Goal: Information Seeking & Learning: Learn about a topic

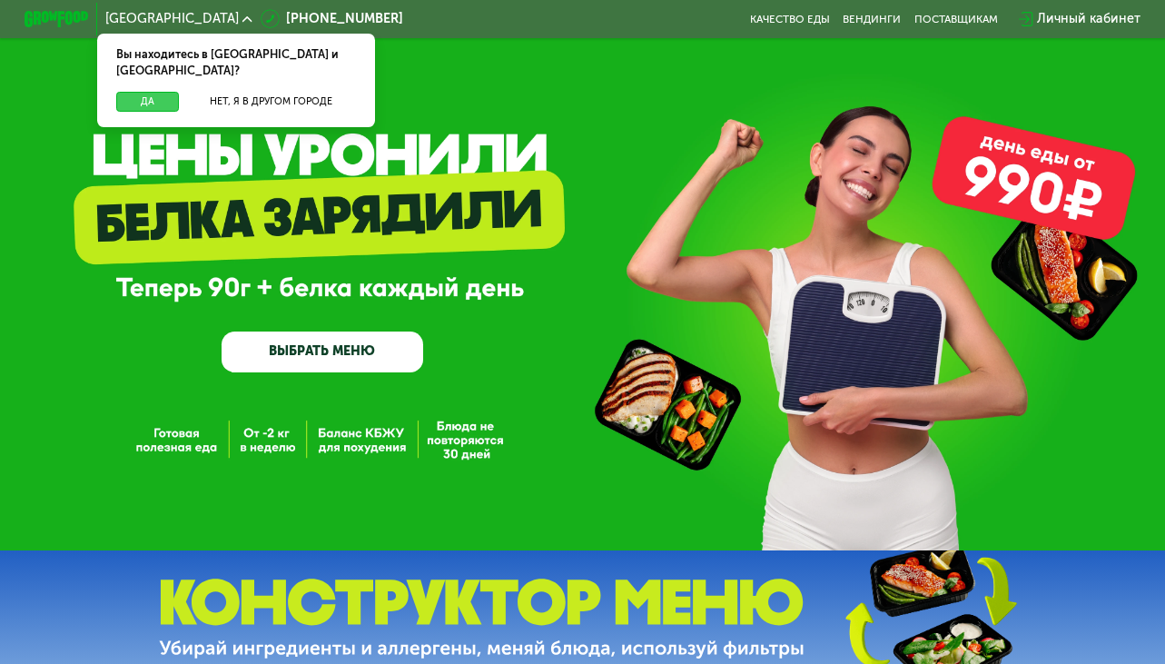
click at [136, 92] on button "Да" at bounding box center [147, 102] width 63 height 20
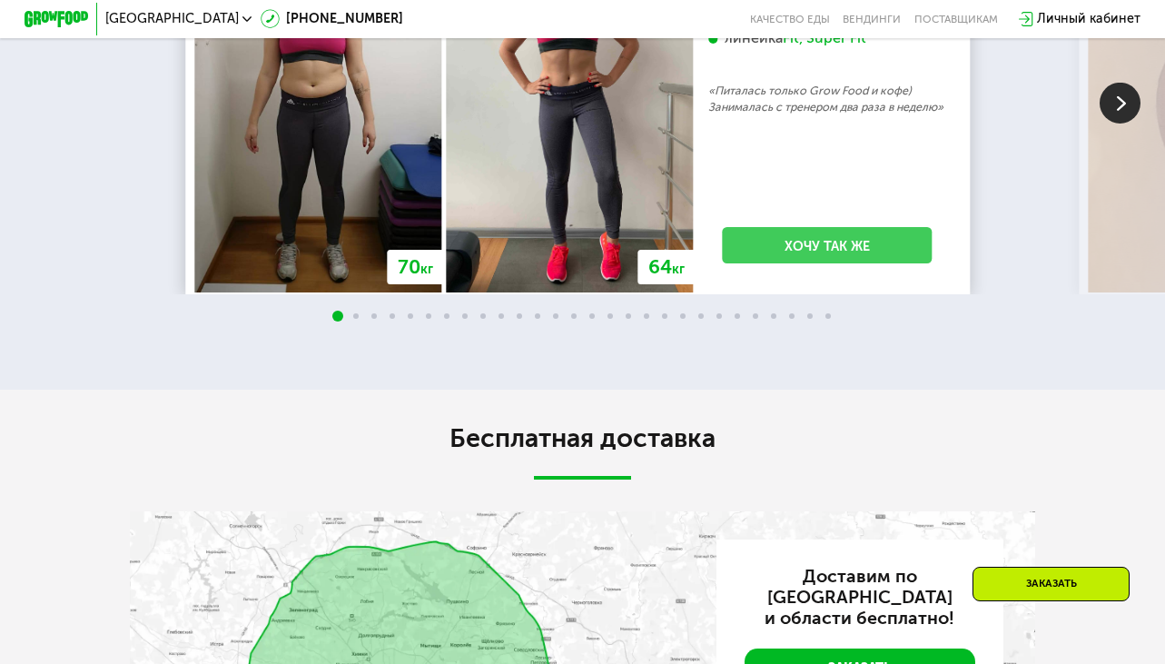
scroll to position [2815, 0]
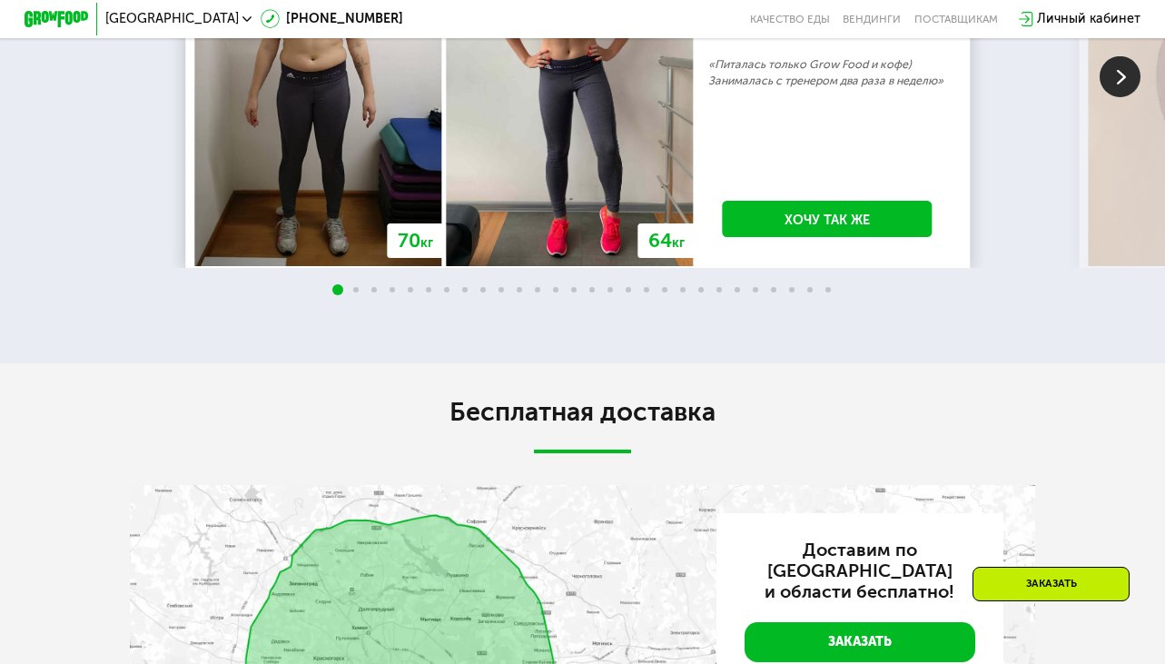
click at [1117, 96] on img at bounding box center [1120, 75] width 41 height 41
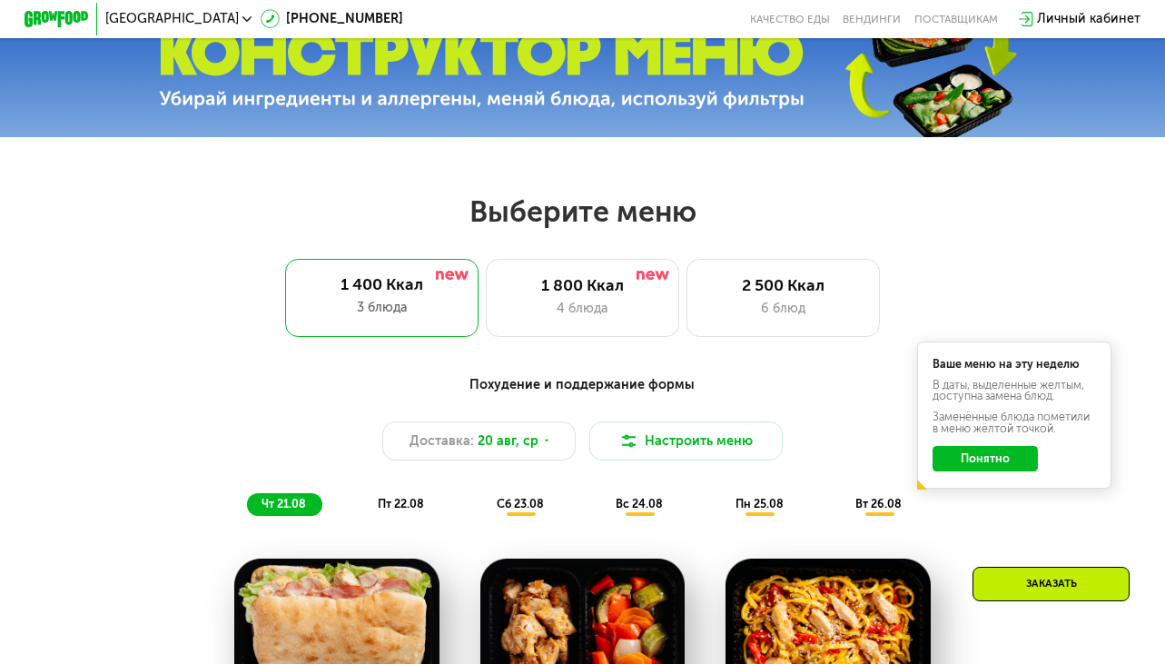
scroll to position [448, 0]
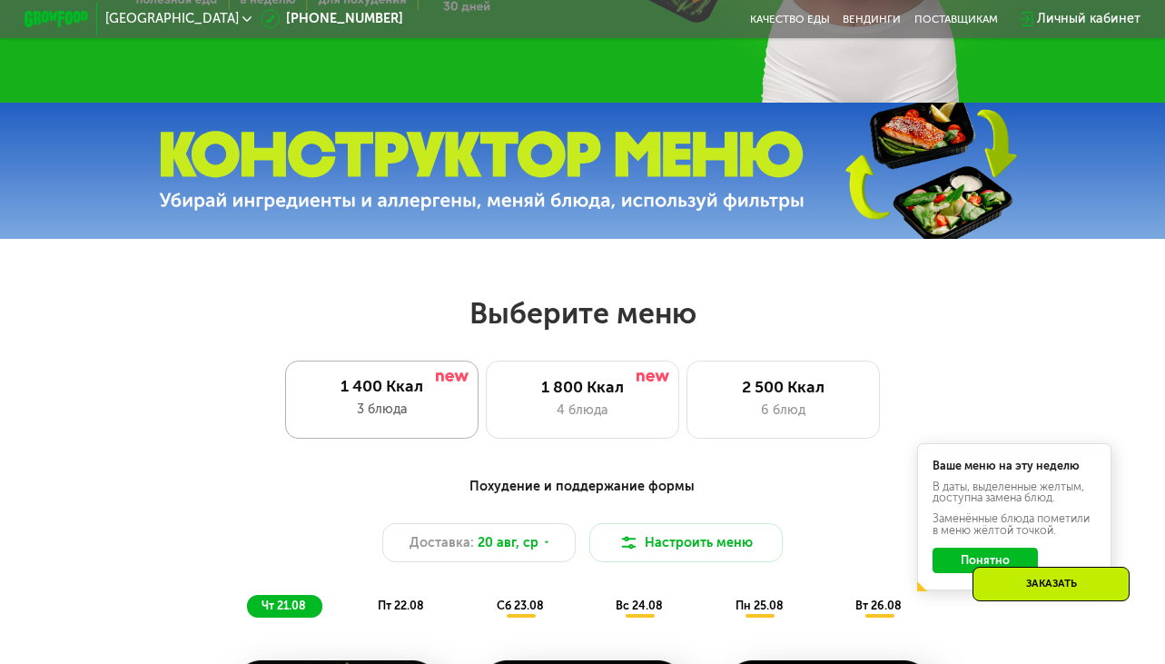
click at [352, 417] on div "3 блюда" at bounding box center [382, 409] width 162 height 19
click at [601, 397] on div "1 800 Ккал" at bounding box center [582, 387] width 160 height 19
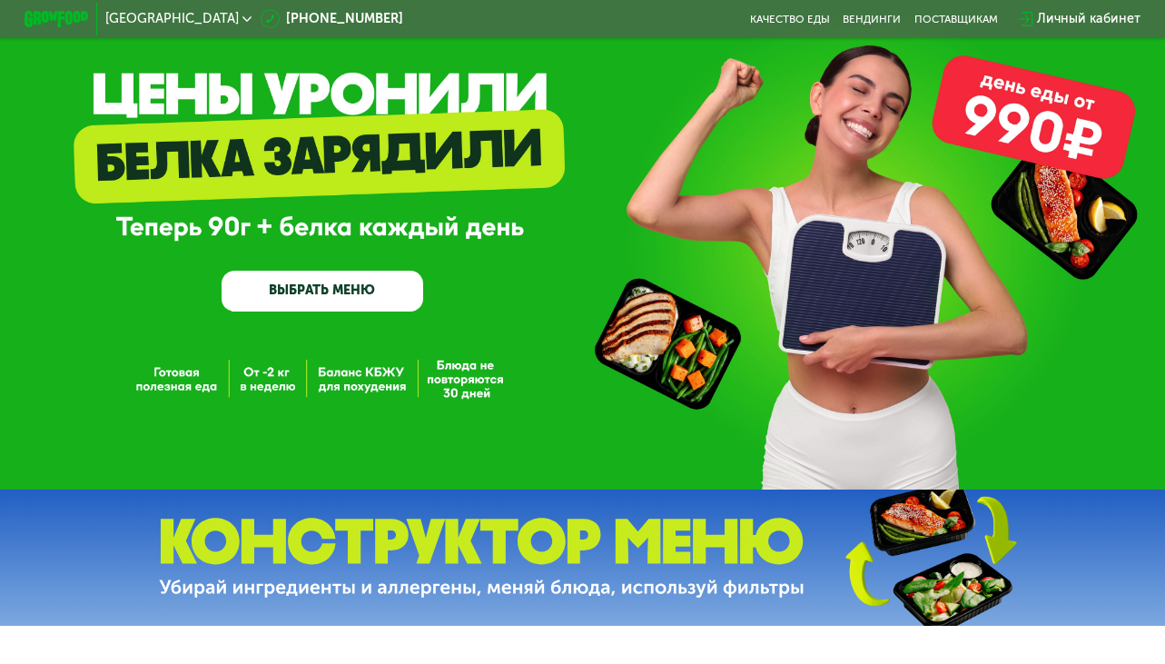
scroll to position [0, 0]
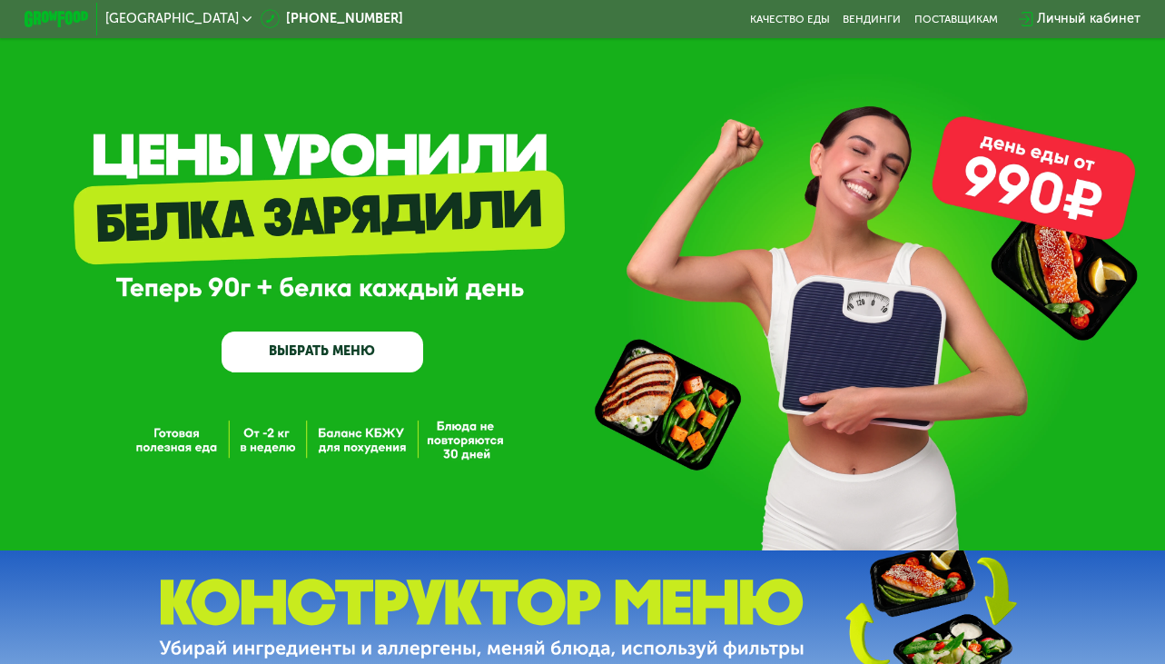
click at [146, 15] on span "[GEOGRAPHIC_DATA]" at bounding box center [171, 19] width 133 height 13
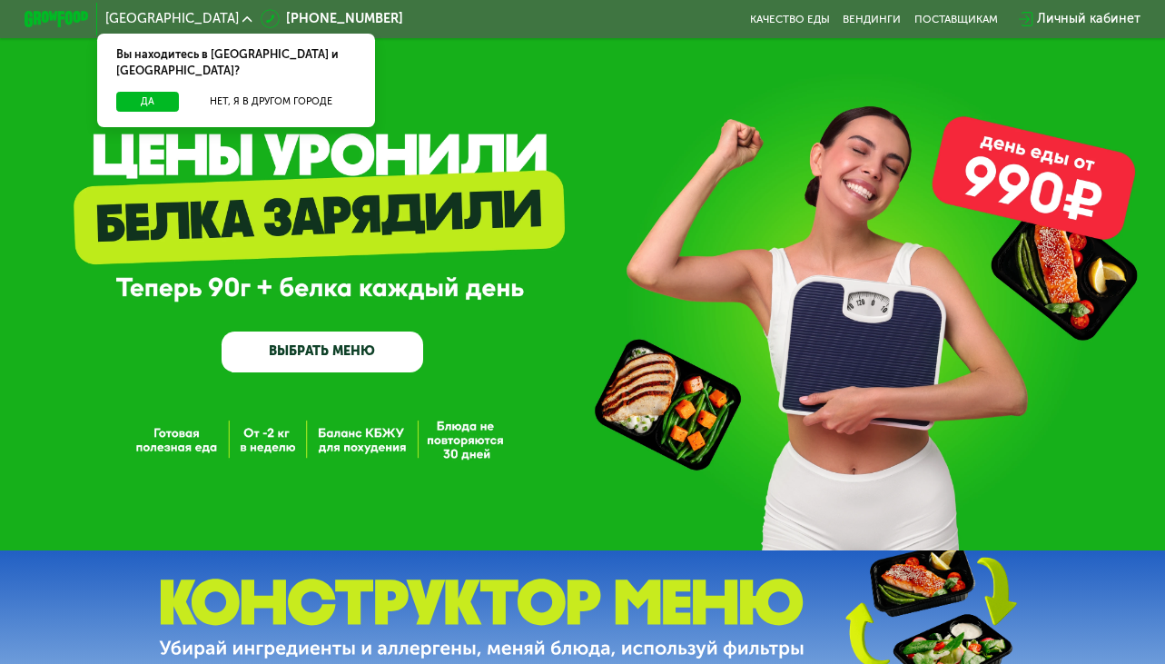
click at [552, 145] on div "GrowFood — доставка правильного питания ВЫБРАТЬ МЕНЮ" at bounding box center [582, 275] width 1165 height 550
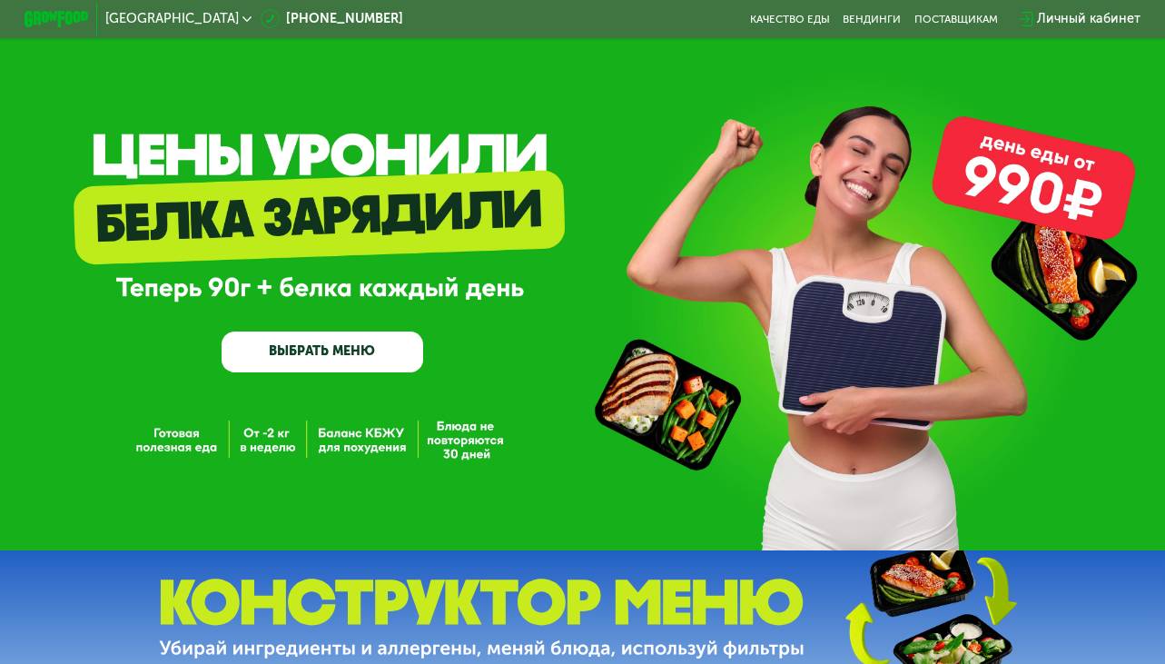
scroll to position [23, 0]
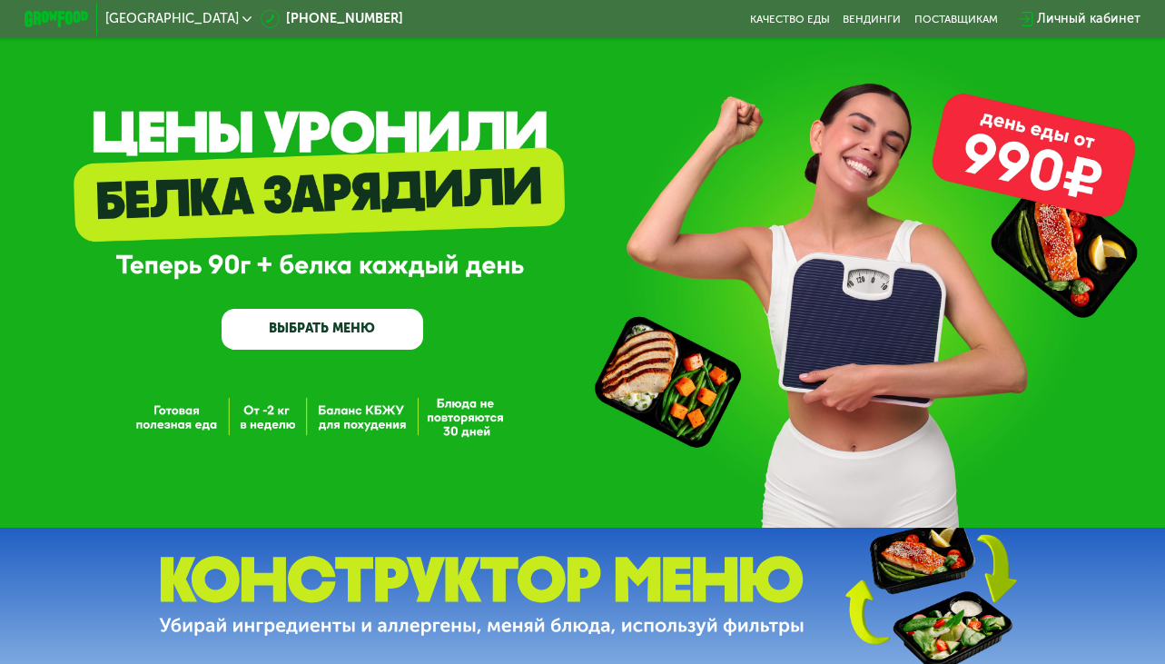
click at [372, 327] on link "ВЫБРАТЬ МЕНЮ" at bounding box center [323, 329] width 202 height 41
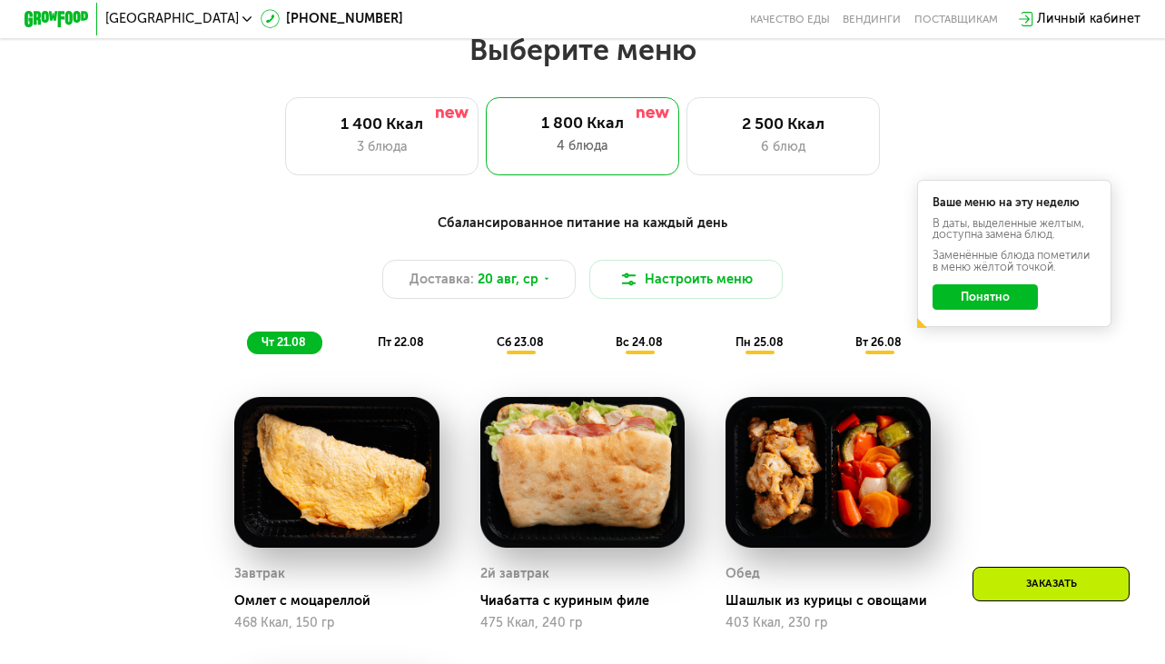
scroll to position [712, 0]
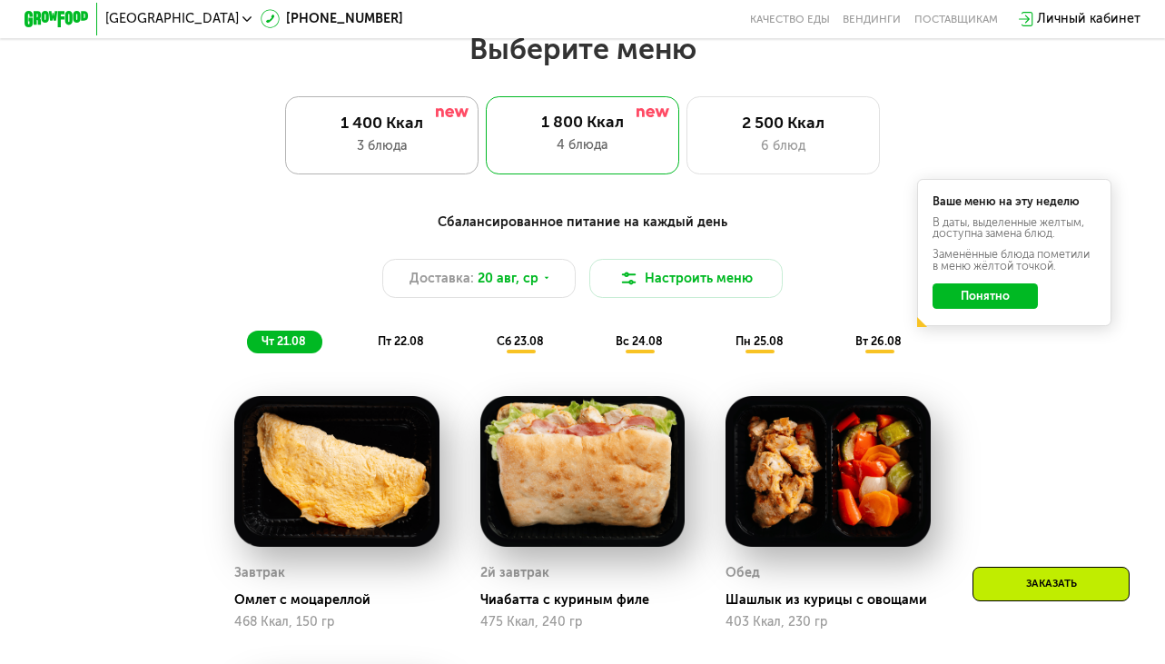
click at [426, 127] on div "1 400 Ккал" at bounding box center [381, 122] width 160 height 19
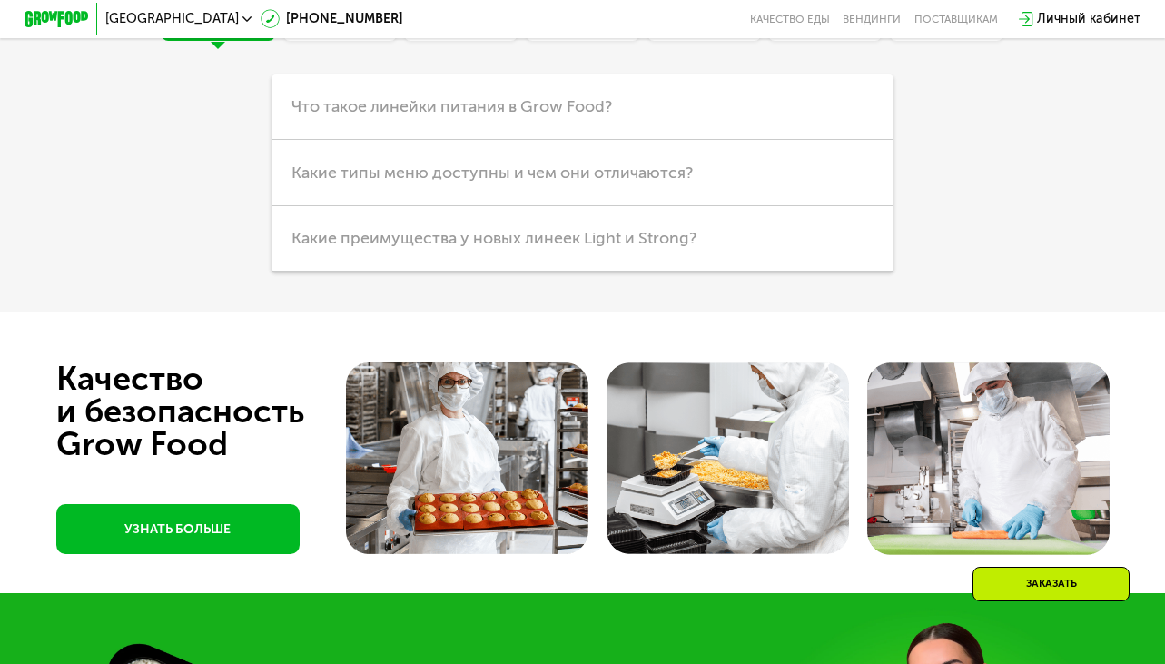
scroll to position [3903, 0]
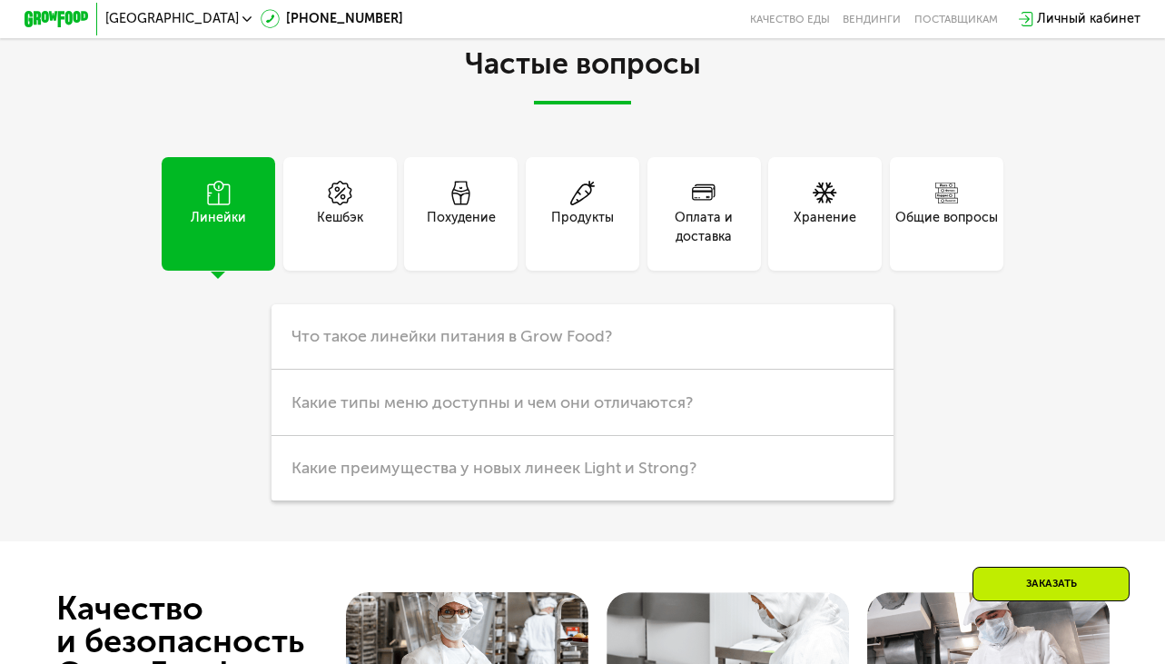
click at [962, 247] on div "Общие вопросы" at bounding box center [946, 227] width 103 height 39
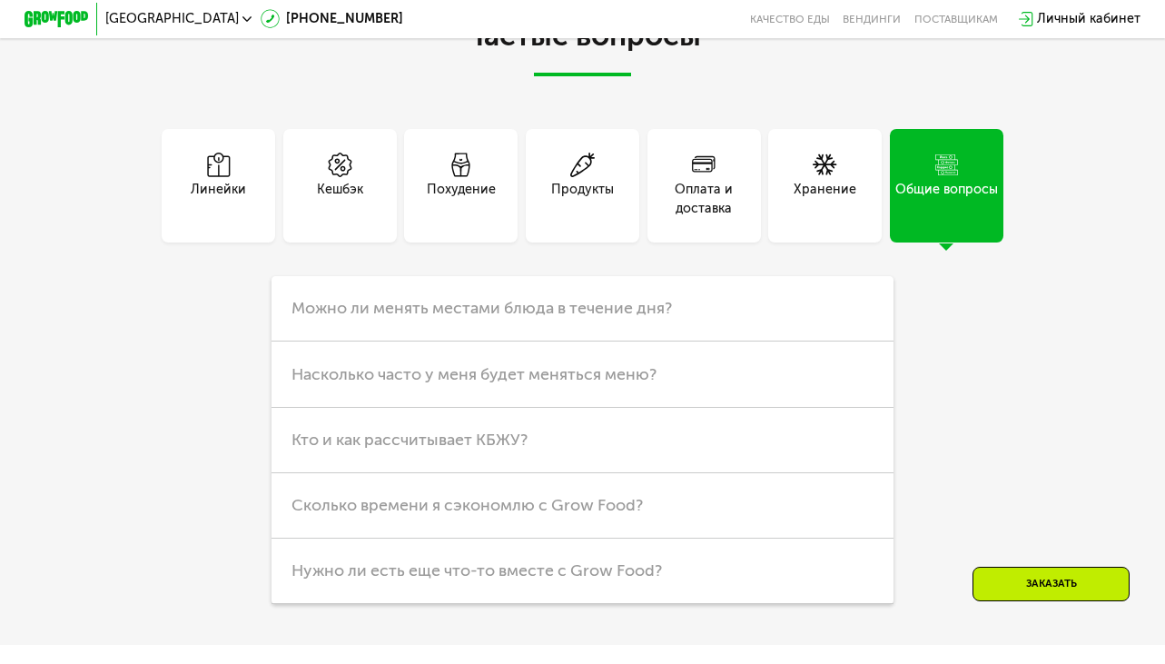
scroll to position [3957, 0]
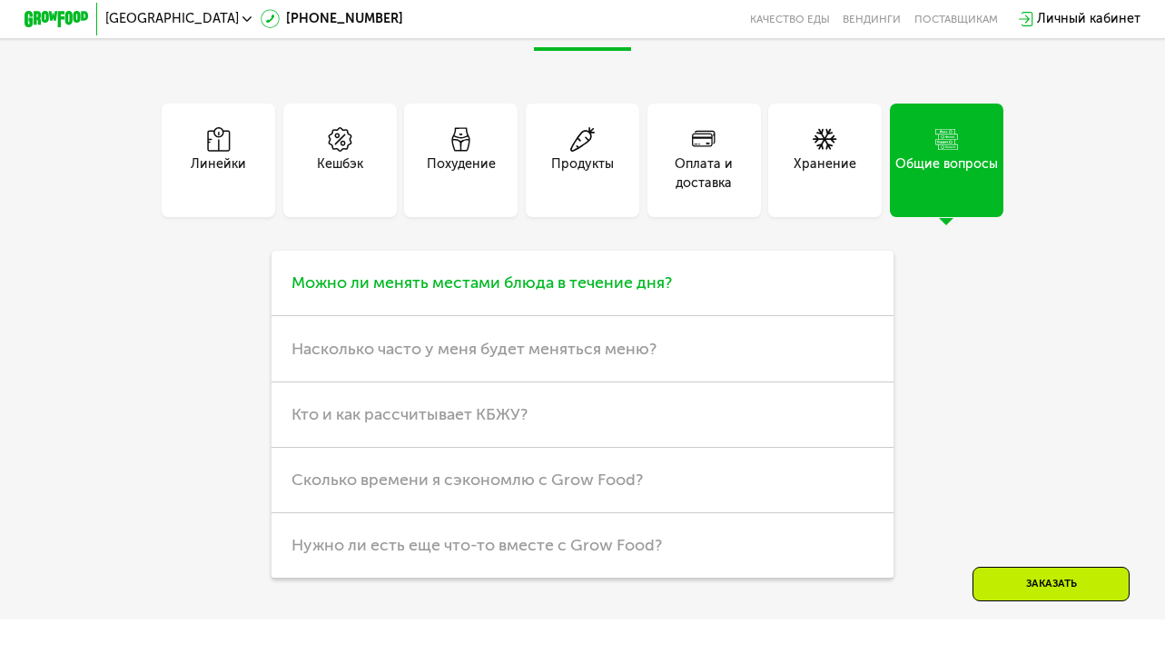
click at [547, 292] on span "Можно ли менять местами блюда в течение дня?" at bounding box center [481, 282] width 380 height 20
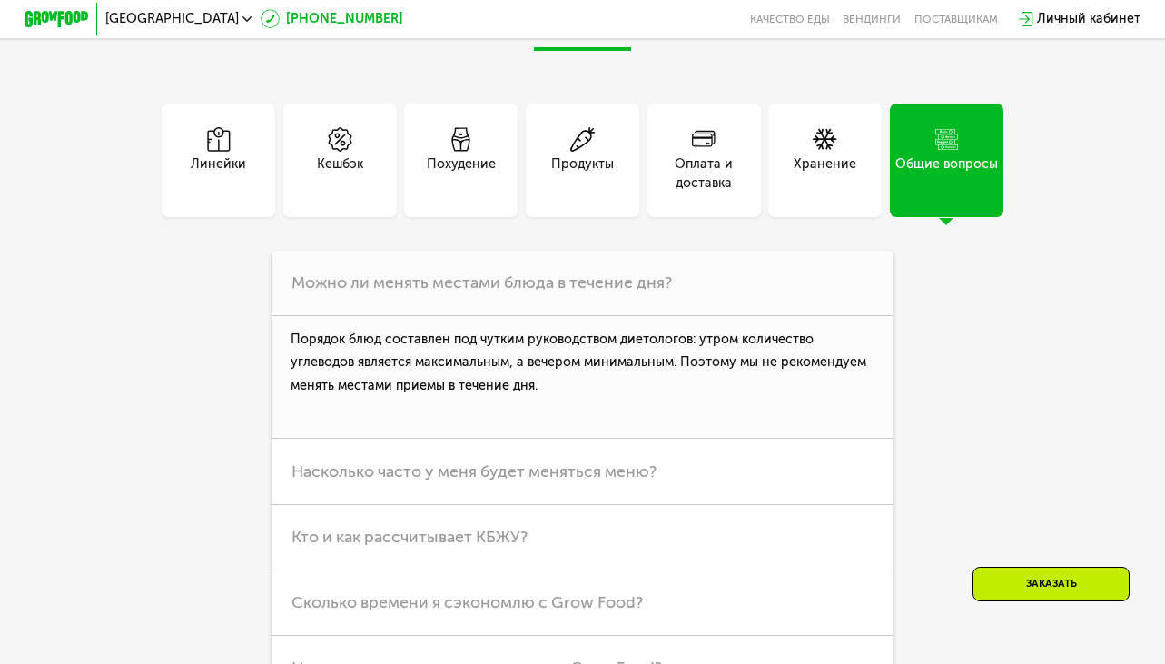
click at [290, 15] on link "[PHONE_NUMBER]" at bounding box center [332, 18] width 143 height 19
